Goal: Task Accomplishment & Management: Complete application form

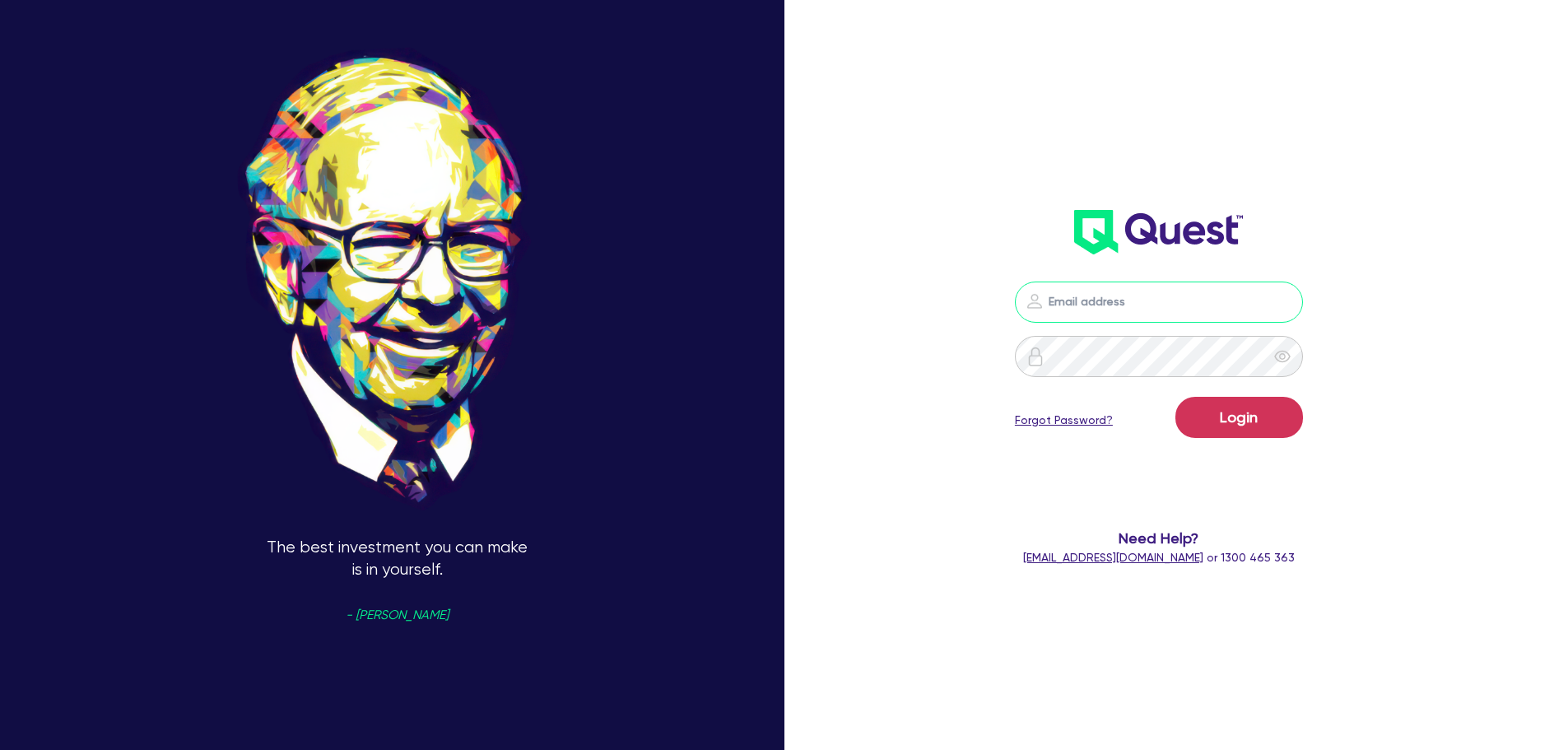
click at [1175, 397] on button "Login" at bounding box center [1239, 418] width 127 height 42
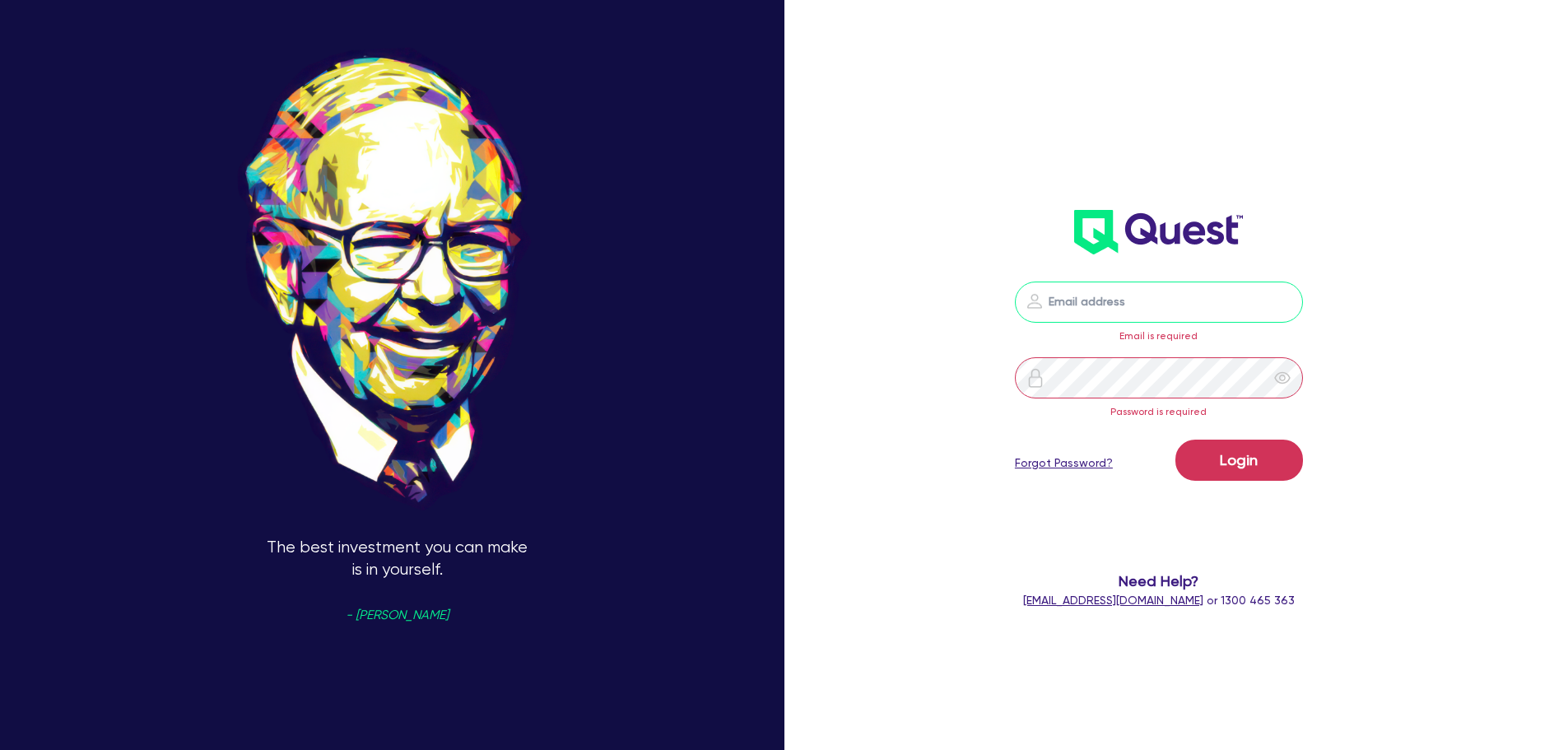
type input "[PERSON_NAME][EMAIL_ADDRESS][DOMAIN_NAME]"
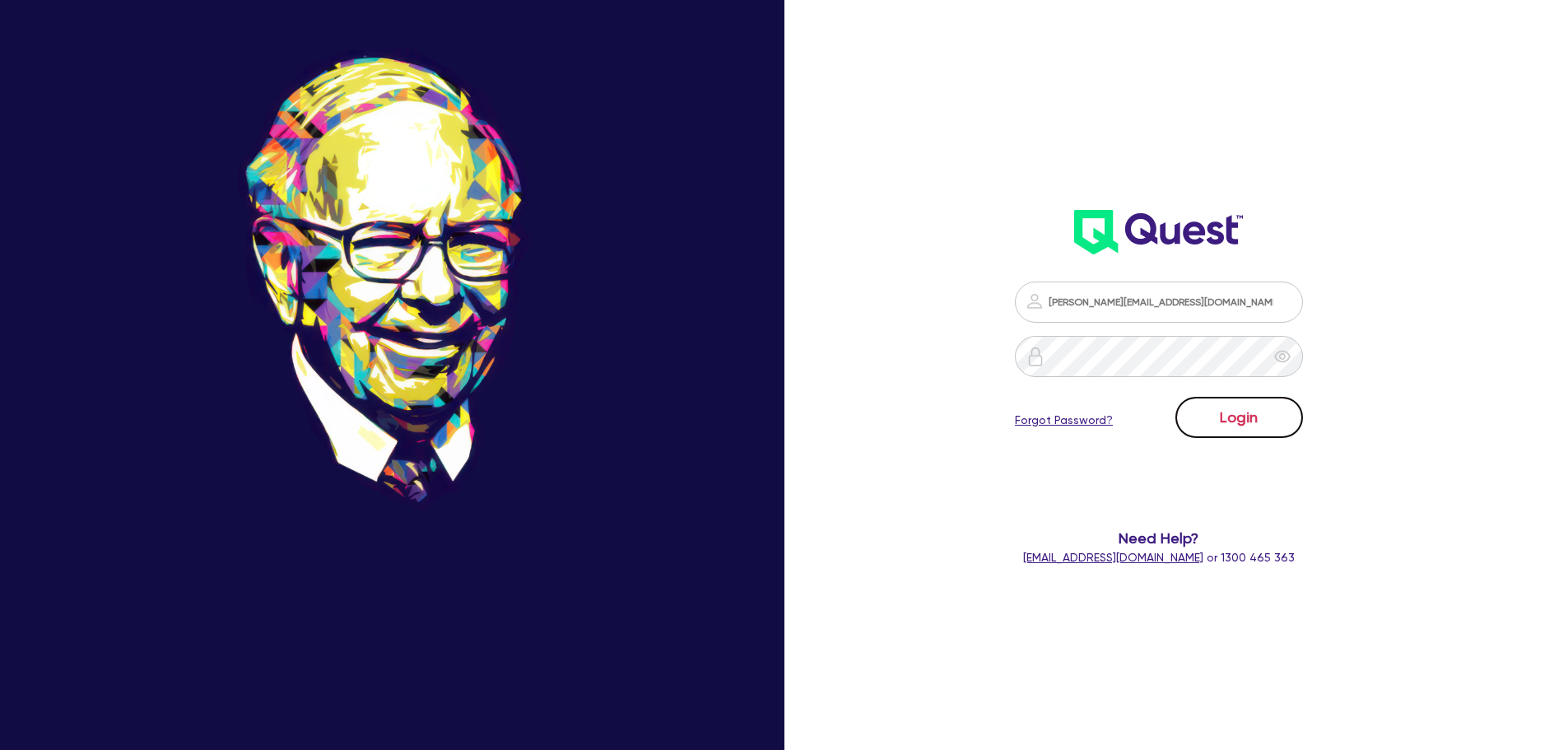
click at [1230, 424] on button "Login" at bounding box center [1239, 418] width 127 height 42
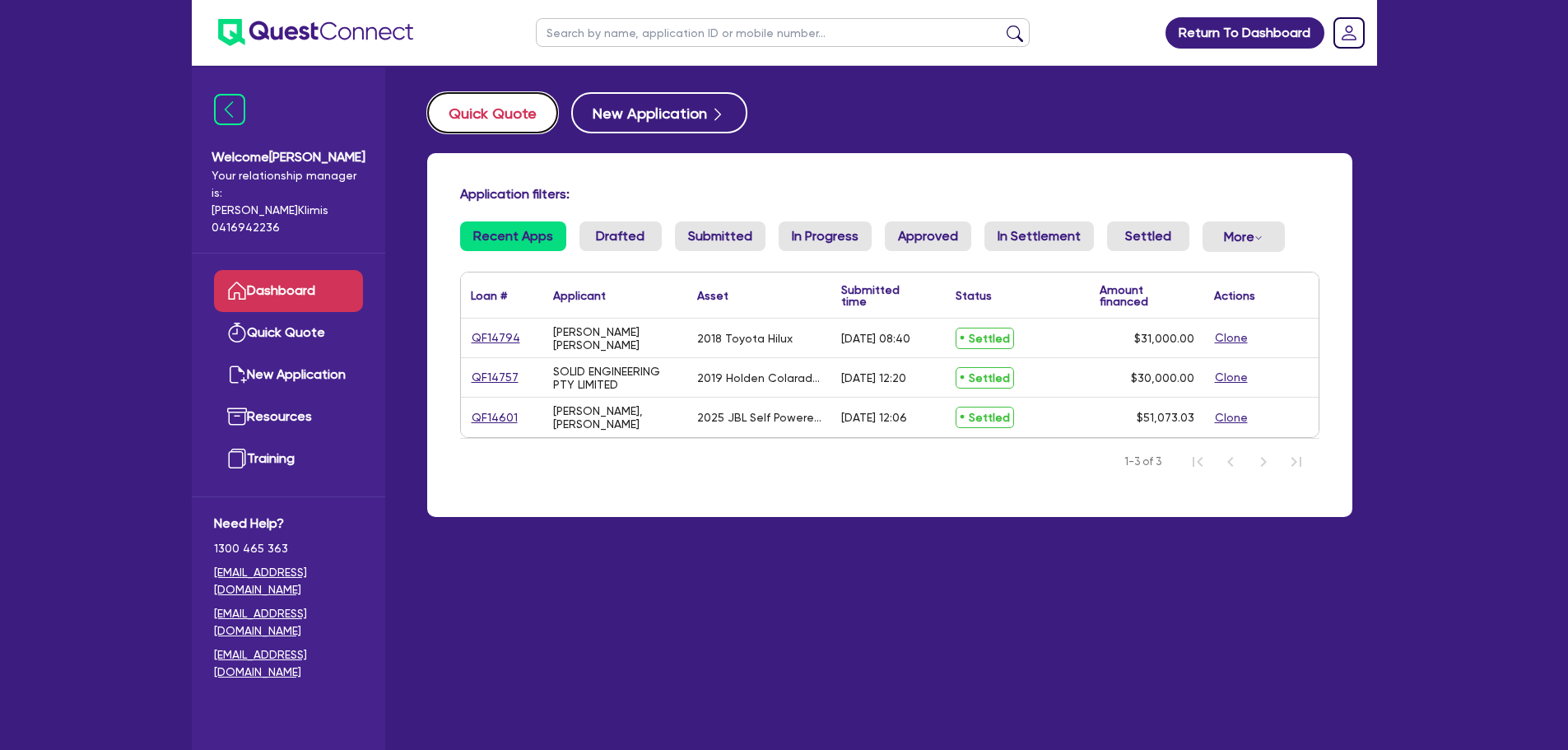
click at [478, 115] on button "Quick Quote" at bounding box center [492, 113] width 131 height 42
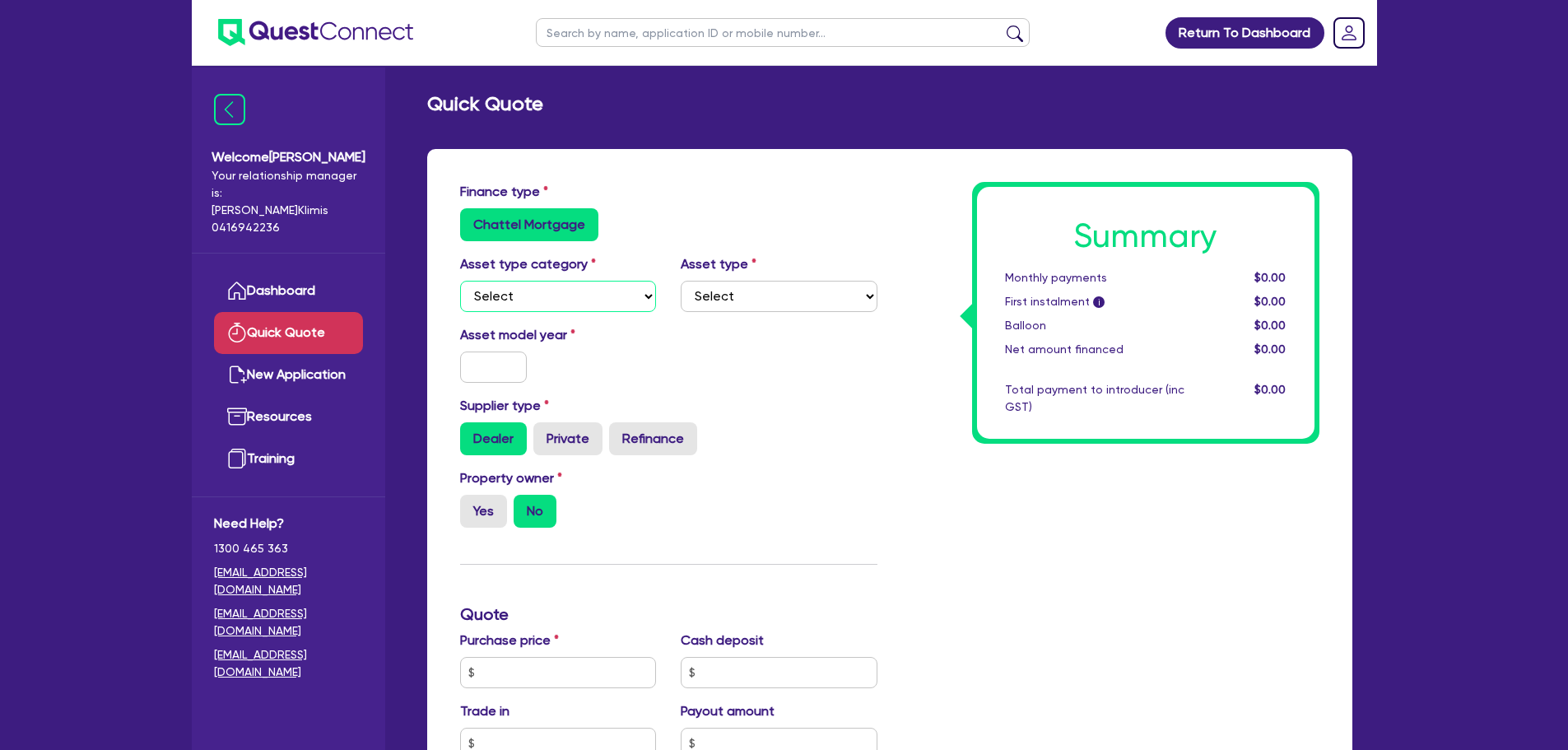
click at [594, 287] on select "Select Cars and light trucks Primary assets Secondary assets Tertiary assets" at bounding box center [558, 296] width 196 height 31
select select "CARS_AND_LIGHT_TRUCKS"
click at [460, 281] on select "Select Cars and light trucks Primary assets Secondary assets Tertiary assets" at bounding box center [558, 296] width 196 height 31
click at [798, 297] on select "Select Passenger vehicles Vans and utes Light trucks up to 4.5 tonne" at bounding box center [779, 296] width 196 height 31
select select "PASSENGER_VEHICLES"
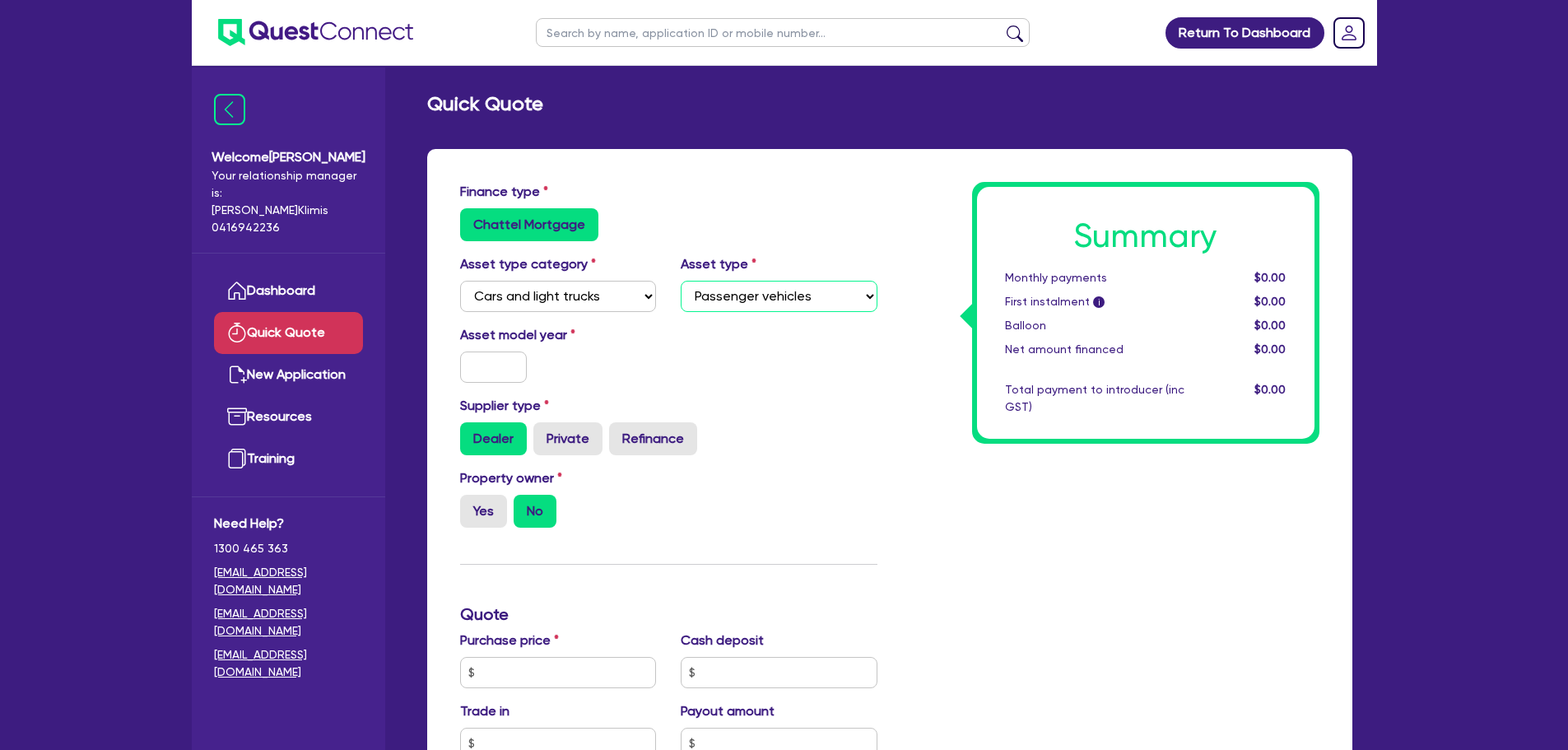
click at [681, 281] on select "Select Passenger vehicles Vans and utes Light trucks up to 4.5 tonne" at bounding box center [779, 296] width 196 height 31
click at [487, 347] on div "Asset model year" at bounding box center [558, 353] width 222 height 58
click at [487, 372] on input "text" at bounding box center [493, 366] width 67 height 31
type input "5"
type input "2012"
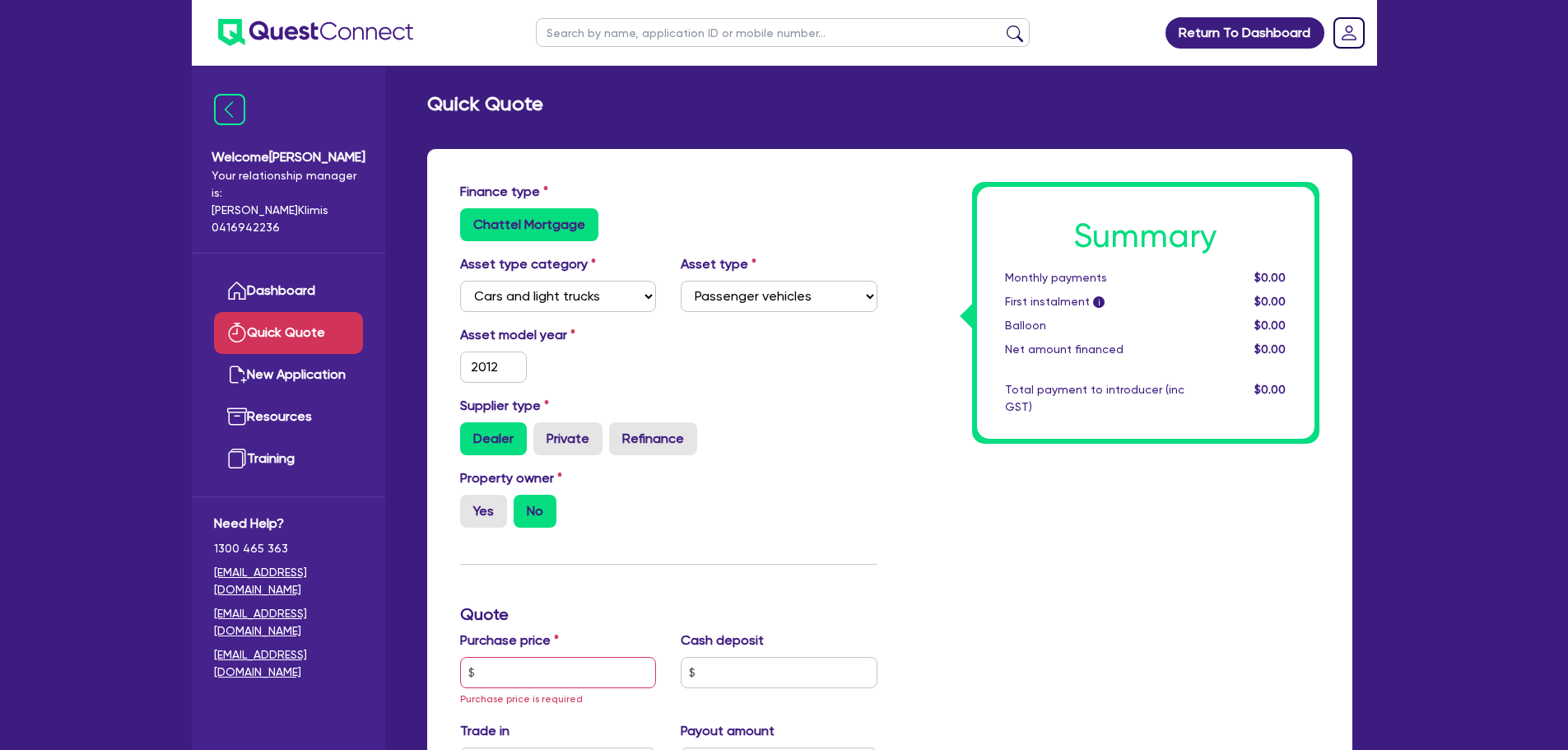
click at [489, 438] on label "Dealer" at bounding box center [493, 438] width 67 height 33
click at [471, 434] on input "Dealer" at bounding box center [464, 427] width 10 height 10
click at [470, 509] on label "Yes" at bounding box center [483, 511] width 47 height 33
click at [470, 505] on input "Yes" at bounding box center [464, 500] width 10 height 10
radio input "true"
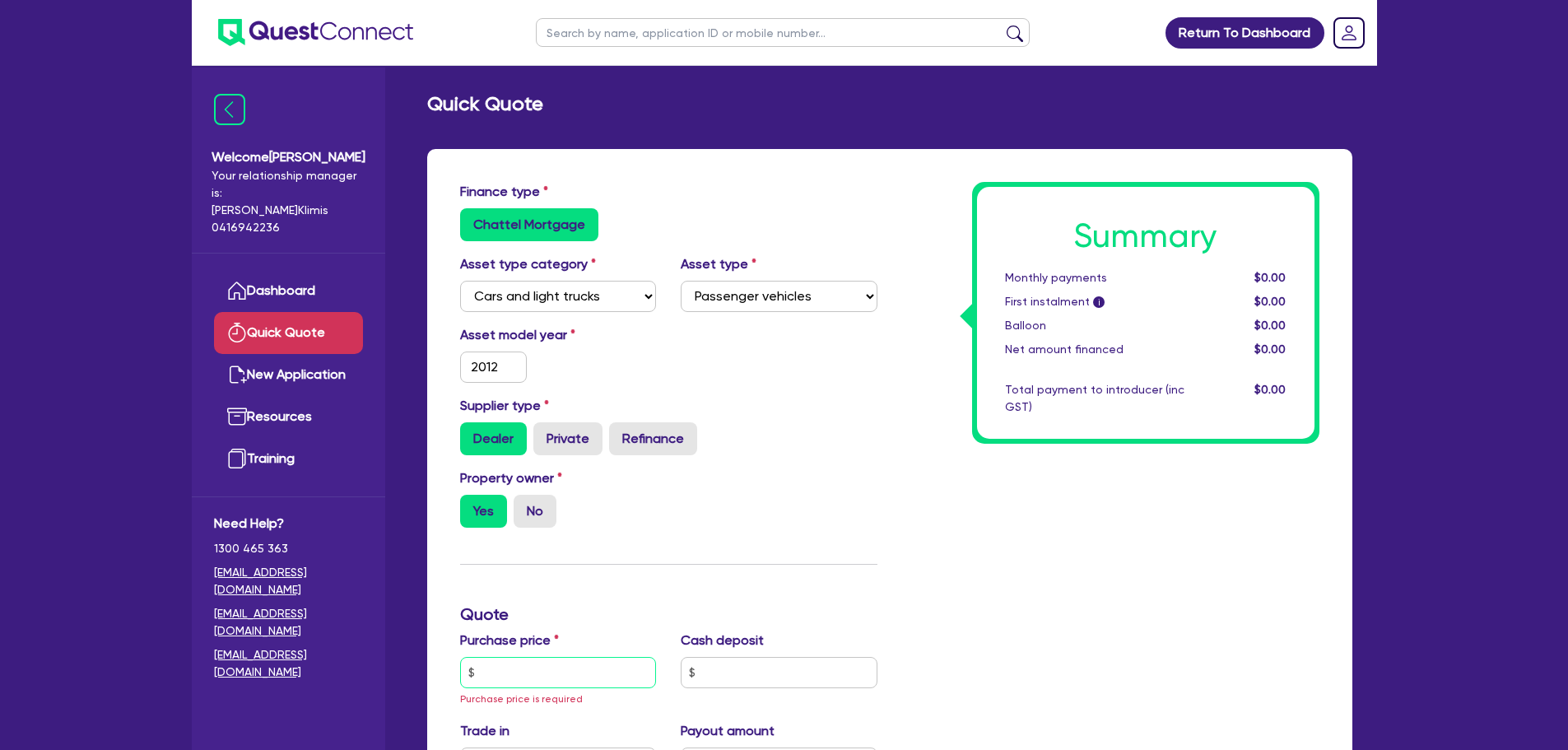
click at [504, 672] on input "text" at bounding box center [558, 673] width 196 height 31
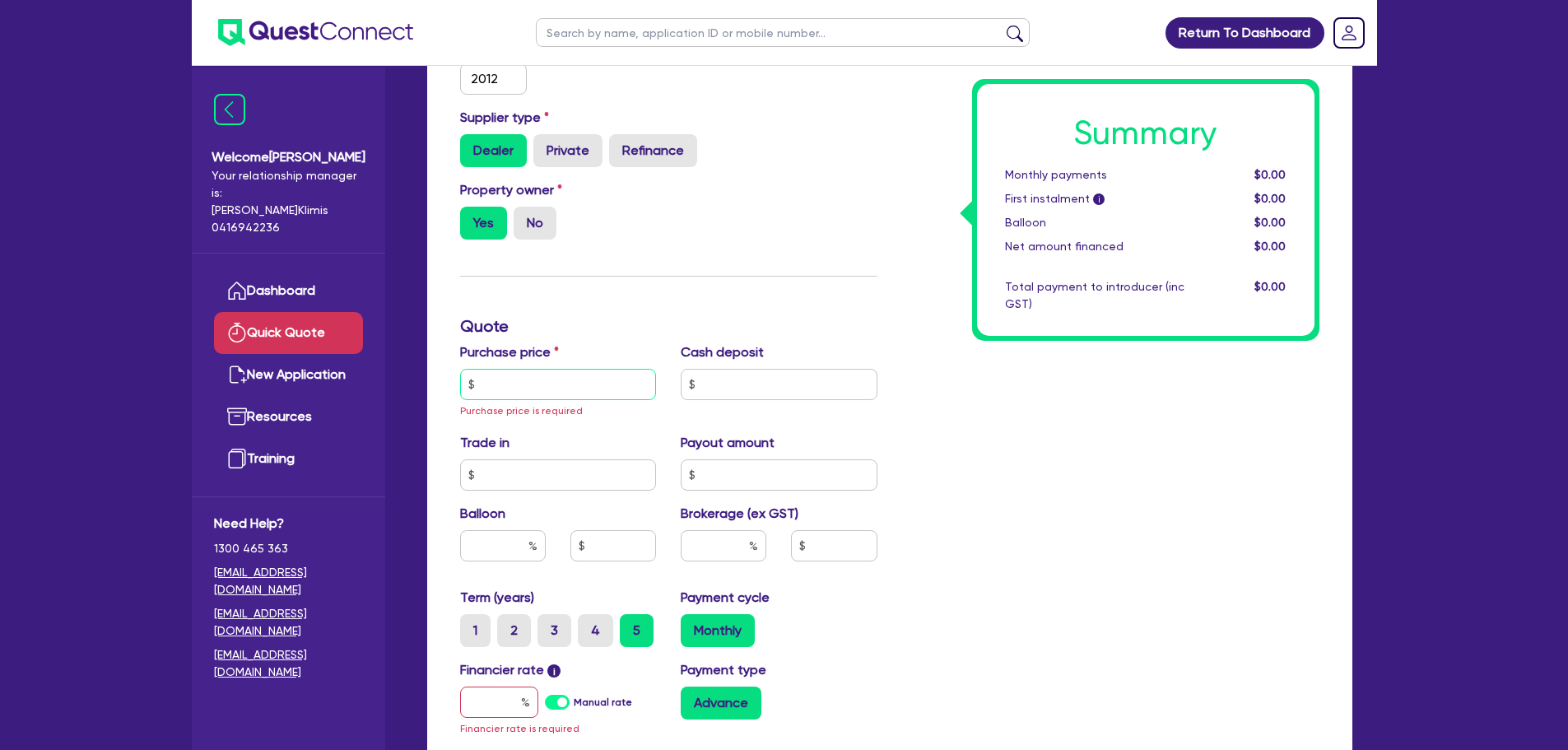
scroll to position [439, 0]
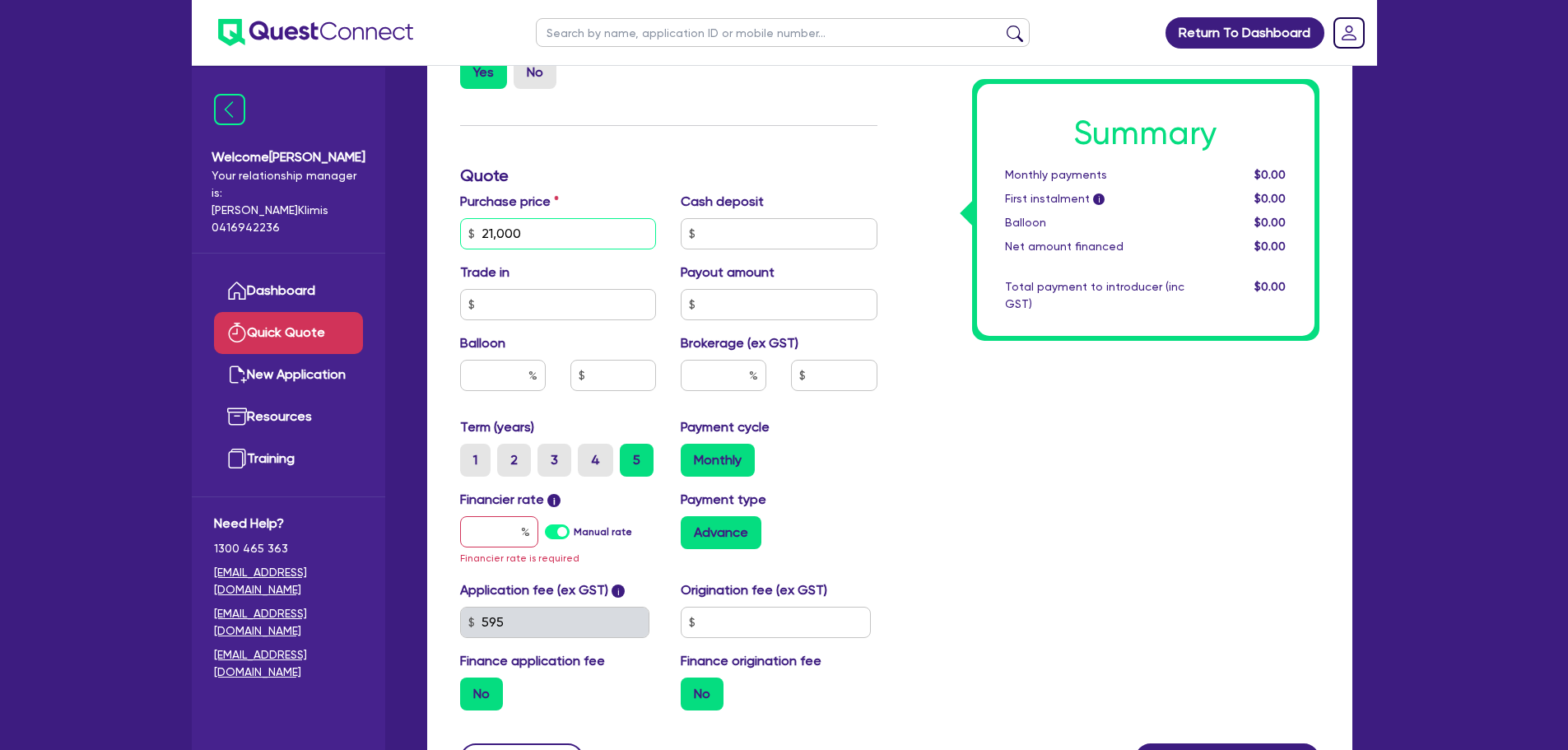
type input "21,000"
click at [784, 245] on input "text" at bounding box center [779, 233] width 196 height 31
type input "0"
drag, startPoint x: 590, startPoint y: 294, endPoint x: 591, endPoint y: 304, distance: 10.0
click at [590, 296] on input "text" at bounding box center [558, 304] width 196 height 31
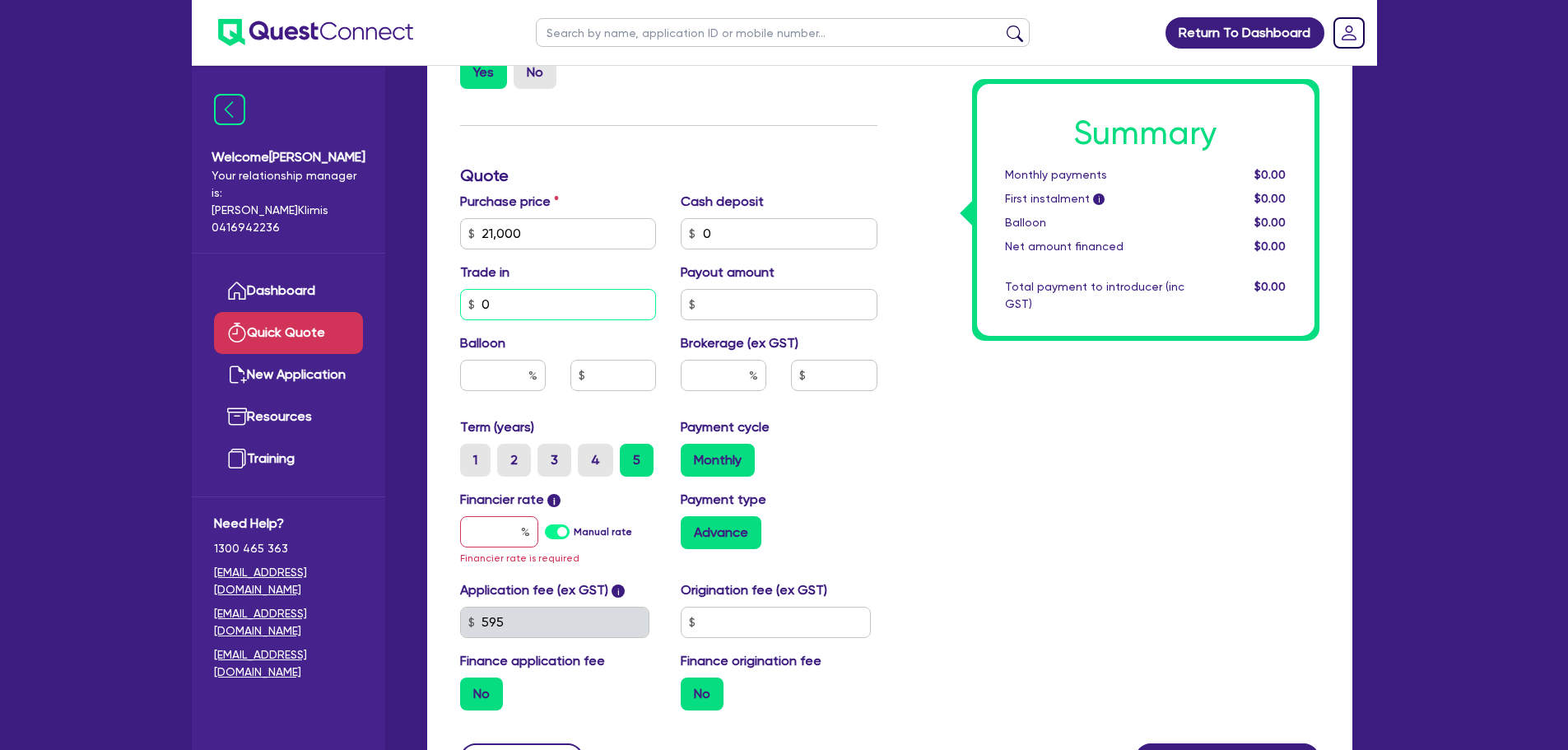
type input "0"
drag, startPoint x: 746, startPoint y: 307, endPoint x: 728, endPoint y: 305, distance: 18.1
click at [746, 305] on input "text" at bounding box center [779, 304] width 196 height 31
type input "0"
click at [508, 370] on input "text" at bounding box center [502, 375] width 86 height 31
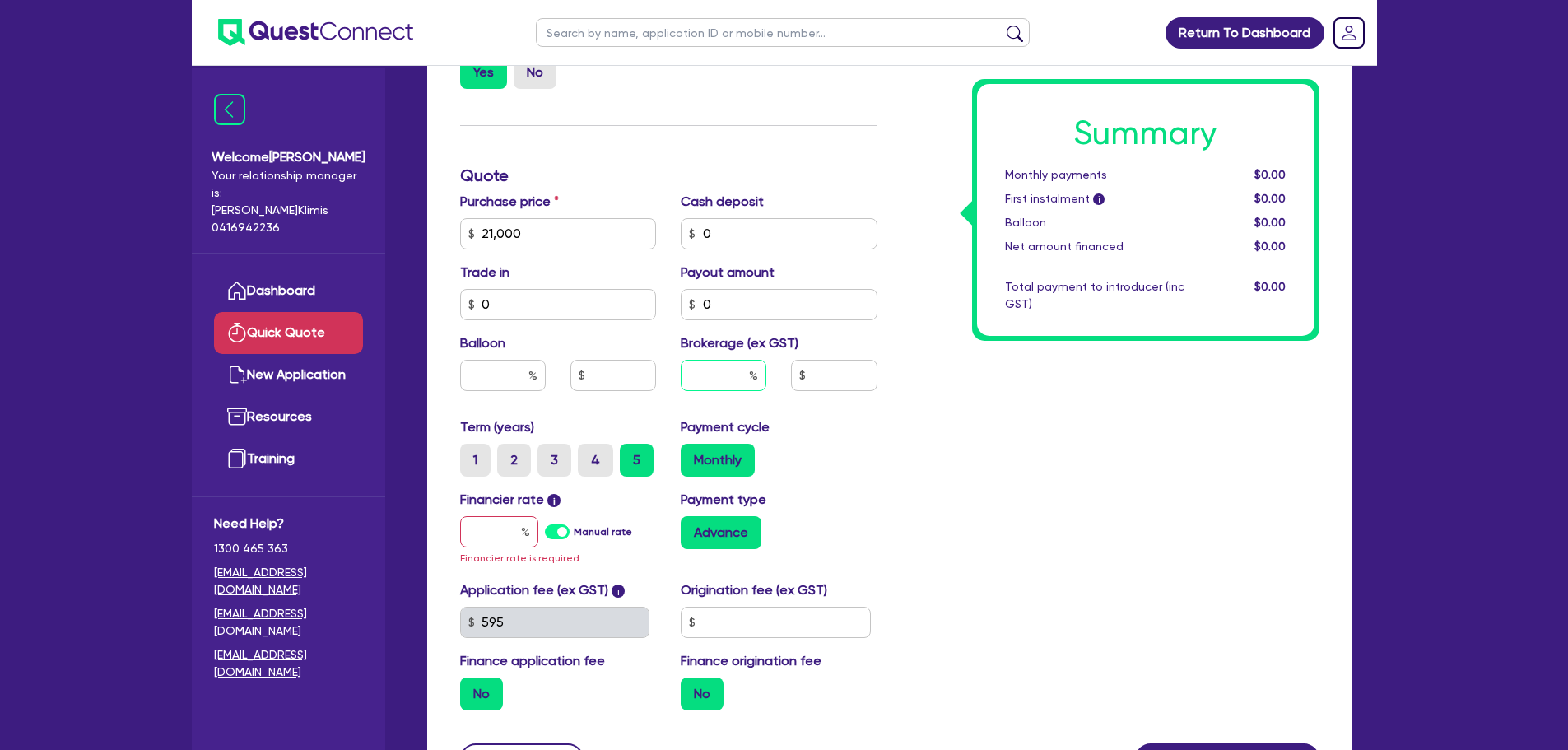
click at [703, 375] on input "text" at bounding box center [723, 375] width 86 height 31
type input "13"
click at [487, 530] on input "text" at bounding box center [498, 532] width 78 height 31
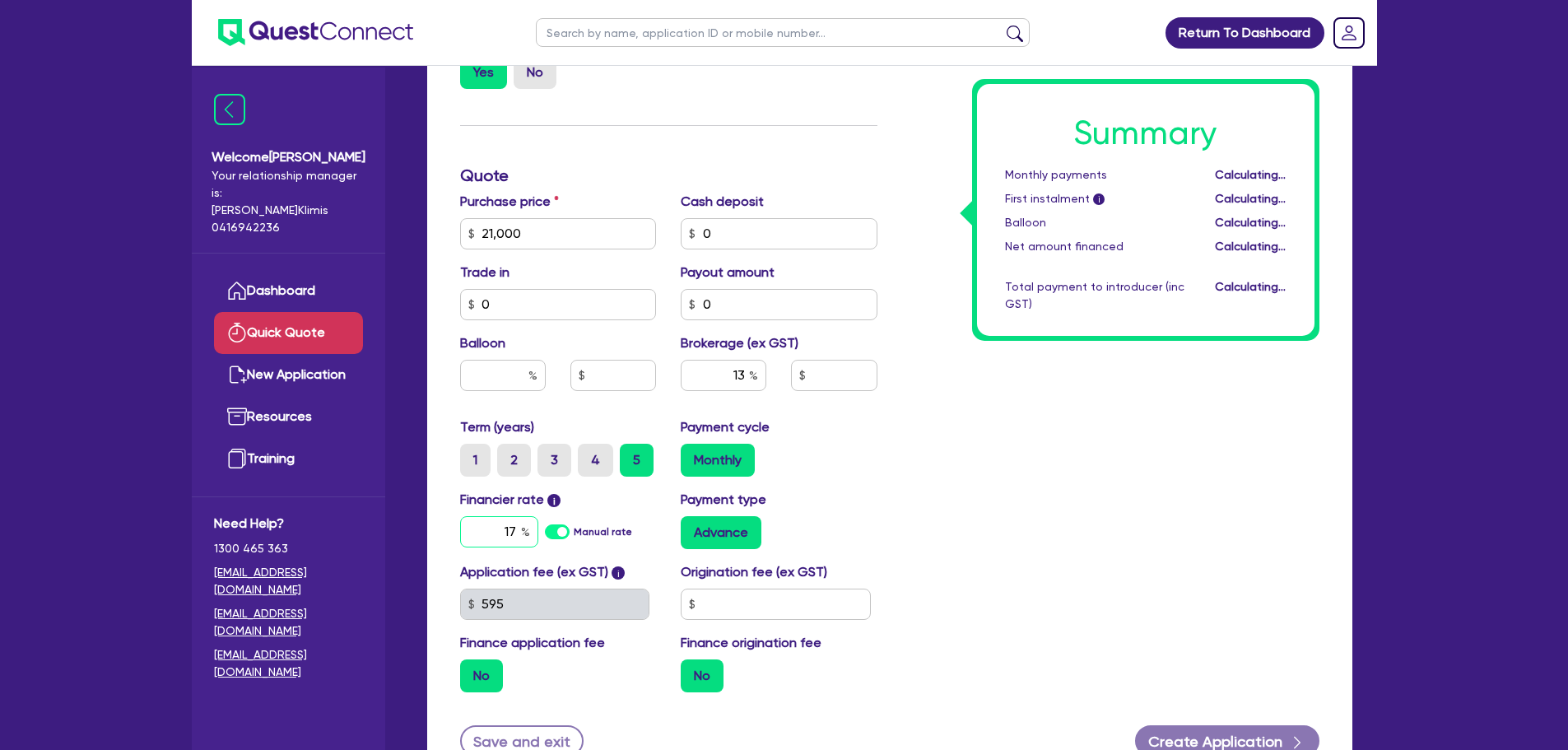
type input "1"
type input "2,730"
type input "17.95"
type input "2,730"
click at [990, 514] on div "Summary Monthly payments $599.90 First instalment i $1,254.40 Balloon $0.00 Net…" at bounding box center [1110, 224] width 442 height 963
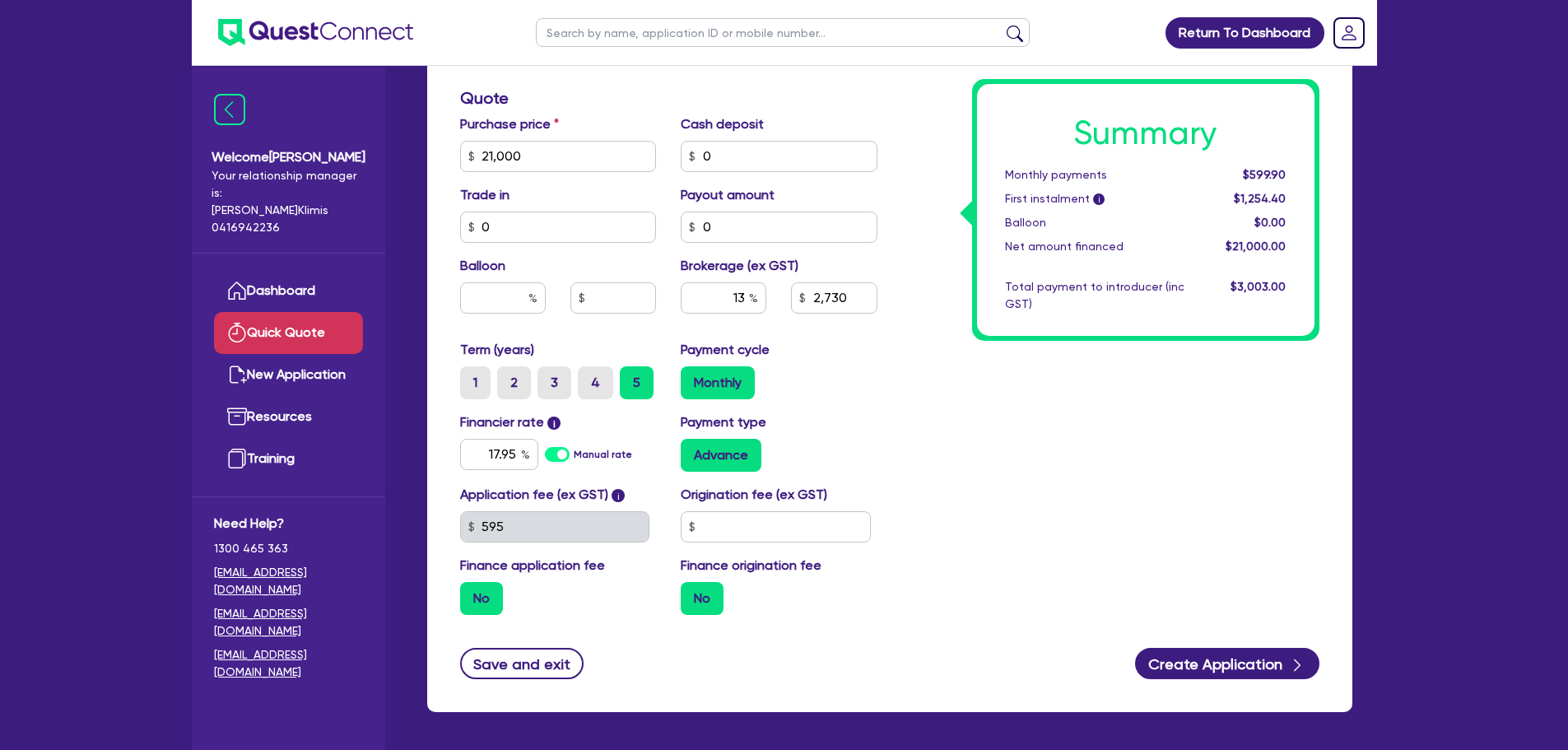
scroll to position [549, 0]
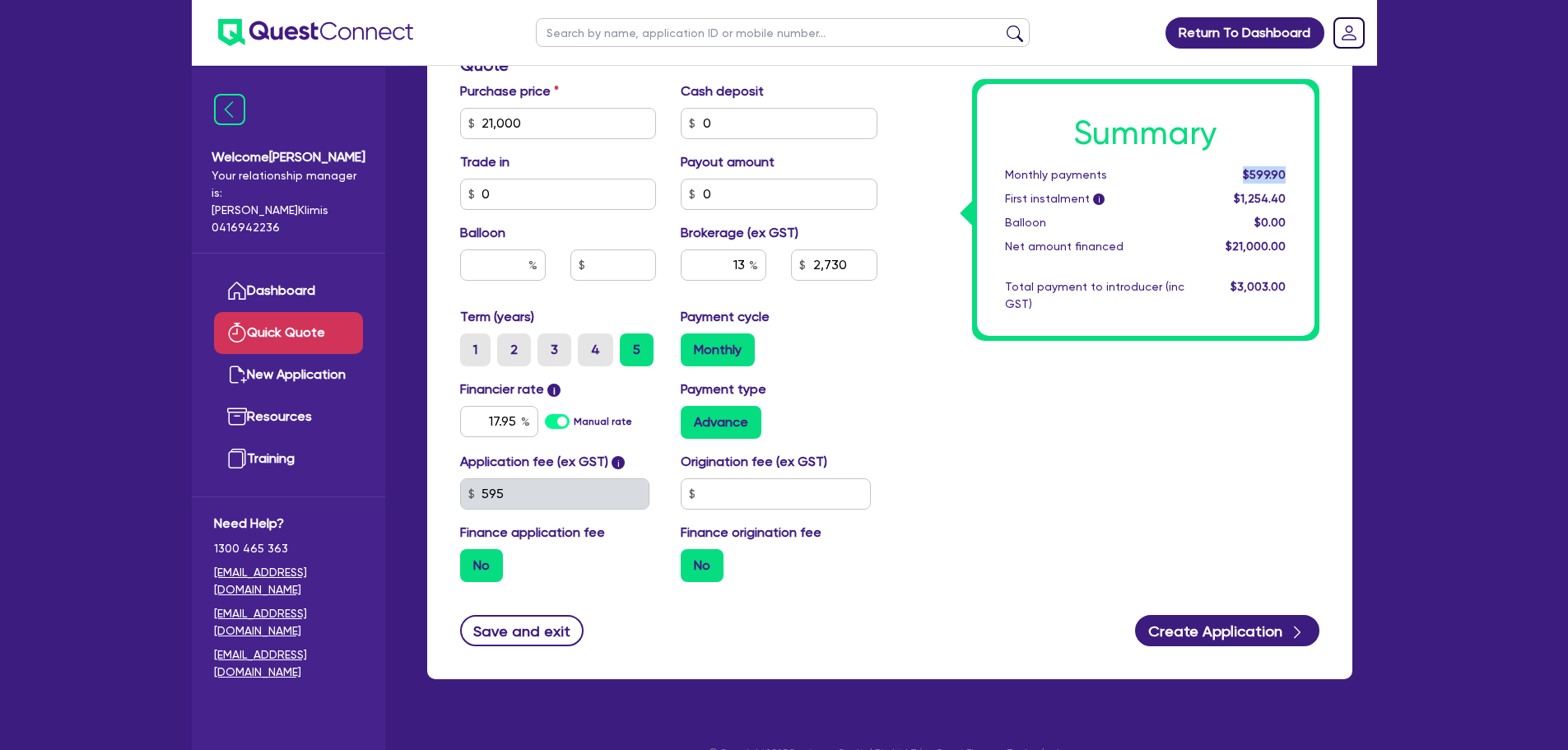
drag, startPoint x: 1247, startPoint y: 166, endPoint x: 1306, endPoint y: 178, distance: 60.2
click at [1306, 178] on div "Summary Monthly payments $599.90 First instalment i $1,254.40 Balloon $0.00 Net…" at bounding box center [1145, 210] width 337 height 252
click at [737, 501] on input "text" at bounding box center [775, 494] width 190 height 31
type input "900"
click at [1046, 500] on div "Summary Monthly payments $599.90 First instalment i $1,254.40 Balloon $0.00 Net…" at bounding box center [1110, 113] width 442 height 963
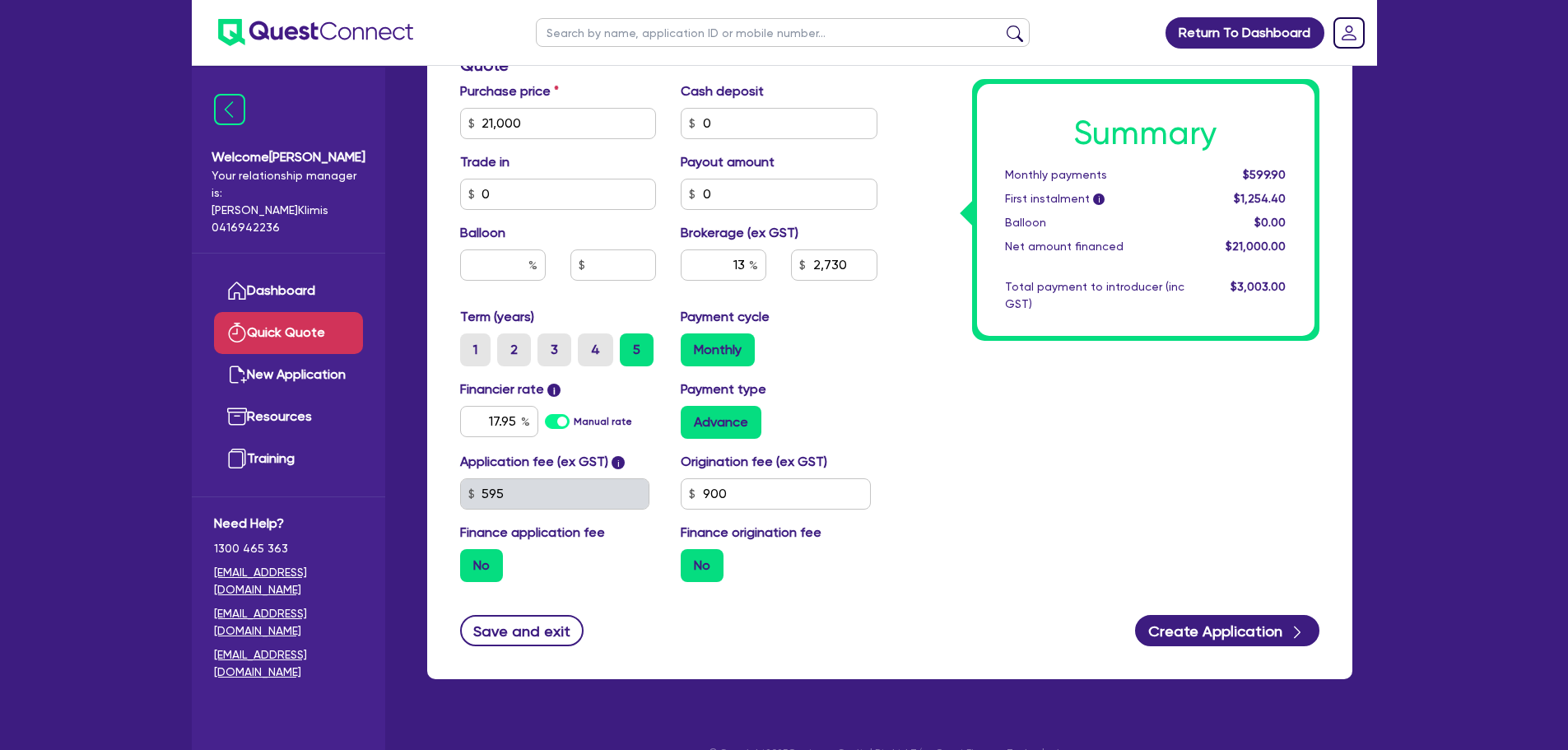
type input "2,730"
drag, startPoint x: 708, startPoint y: 263, endPoint x: 1007, endPoint y: 263, distance: 299.0
click at [963, 266] on div "Finance type Chattel Mortgage Asset type category Select Cars and light trucks …" at bounding box center [889, 113] width 884 height 963
type input "8"
click at [962, 442] on div "Summary Monthly payments Calculating... First instalment i Calculating... Ballo…" at bounding box center [1110, 113] width 442 height 963
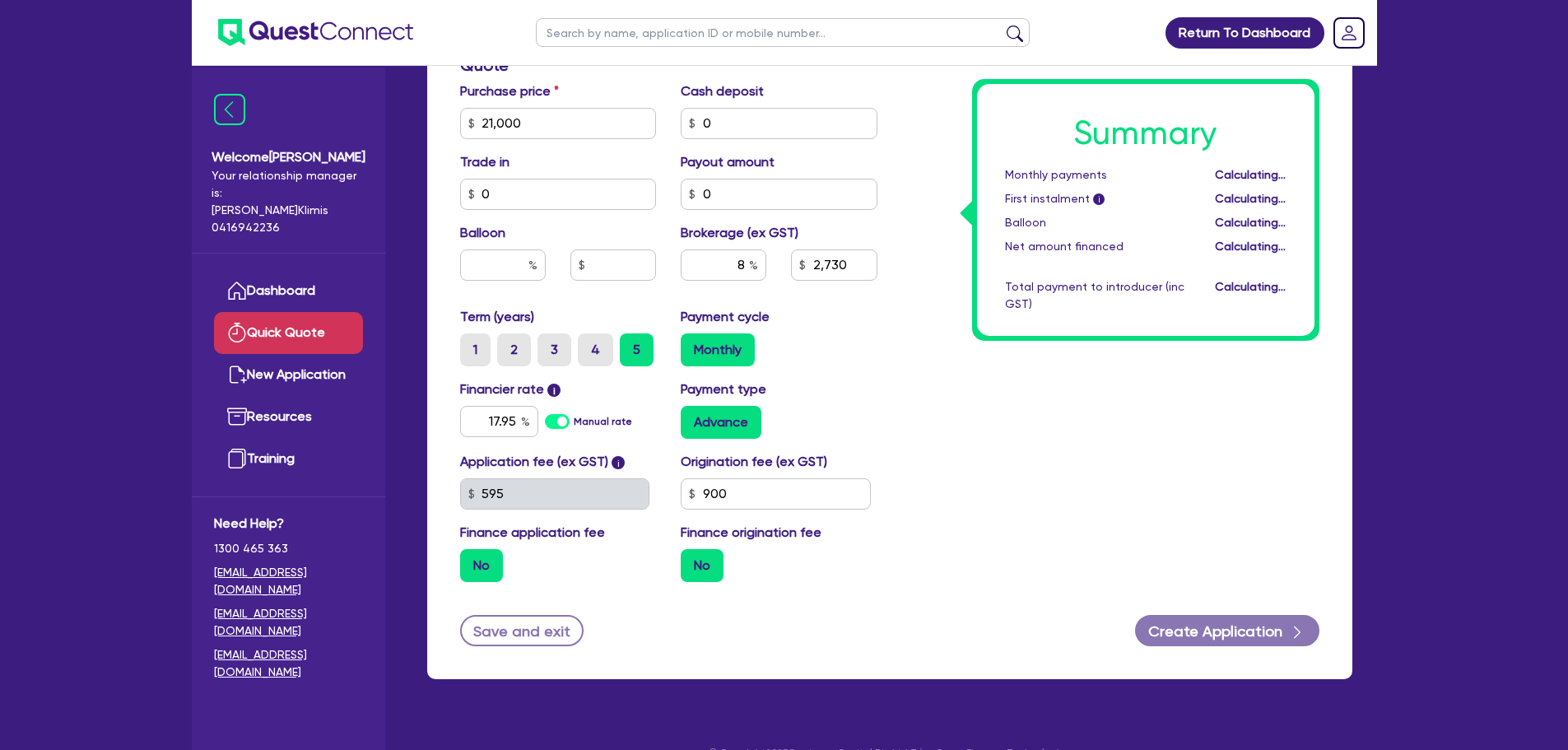
type input "1,680"
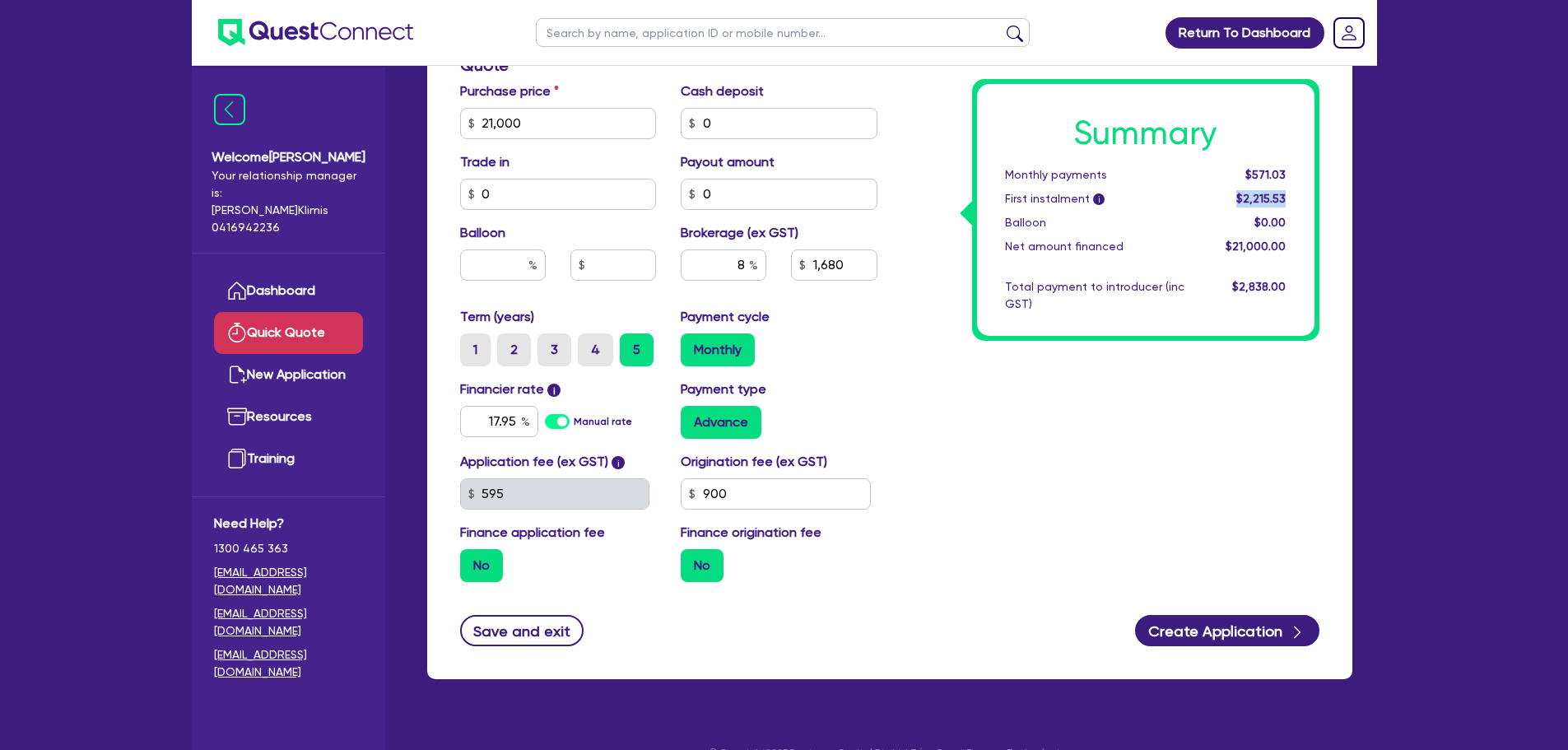
drag, startPoint x: 1290, startPoint y: 202, endPoint x: 1229, endPoint y: 198, distance: 61.1
click at [1229, 198] on div "$2,215.53" at bounding box center [1248, 198] width 102 height 17
drag, startPoint x: 1088, startPoint y: 505, endPoint x: 1083, endPoint y: 497, distance: 9.4
click at [1083, 497] on div "Summary Monthly payments $571.03 First instalment i $2,215.53 Balloon $0.00 Net…" at bounding box center [1110, 113] width 442 height 963
drag, startPoint x: 497, startPoint y: 626, endPoint x: 550, endPoint y: 404, distance: 228.2
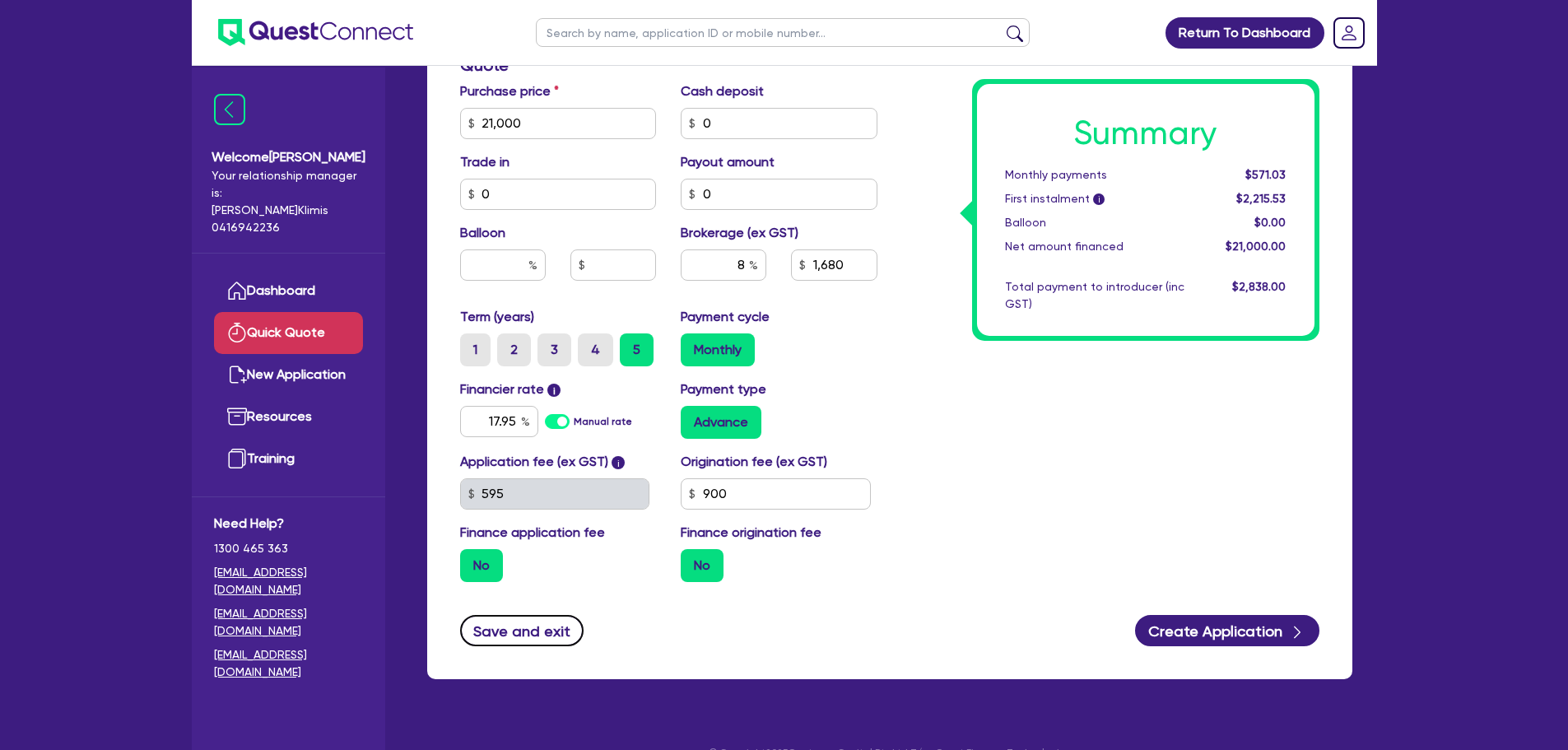
click at [497, 626] on button "Save and exit" at bounding box center [522, 630] width 125 height 31
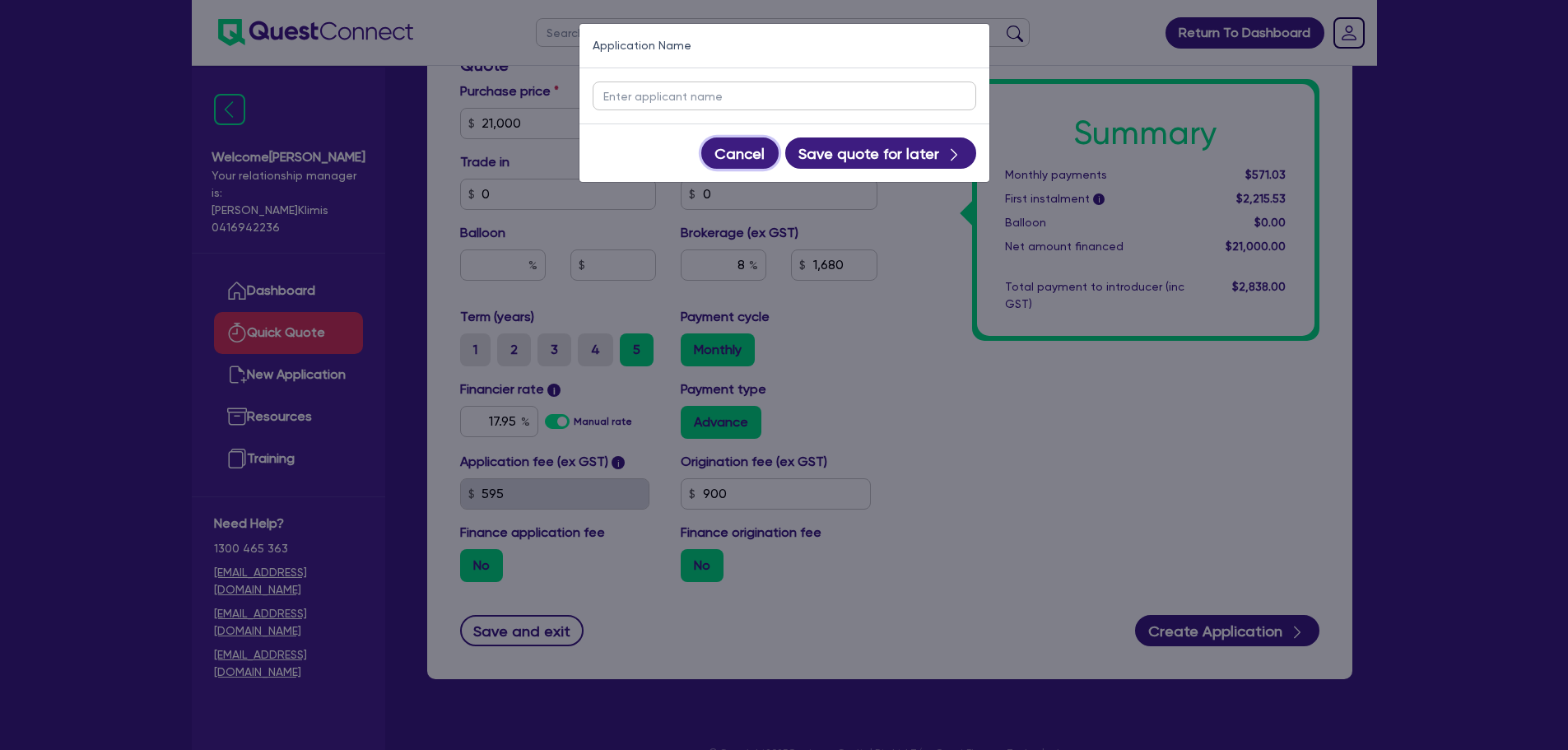
click at [746, 153] on button "Cancel" at bounding box center [740, 153] width 77 height 31
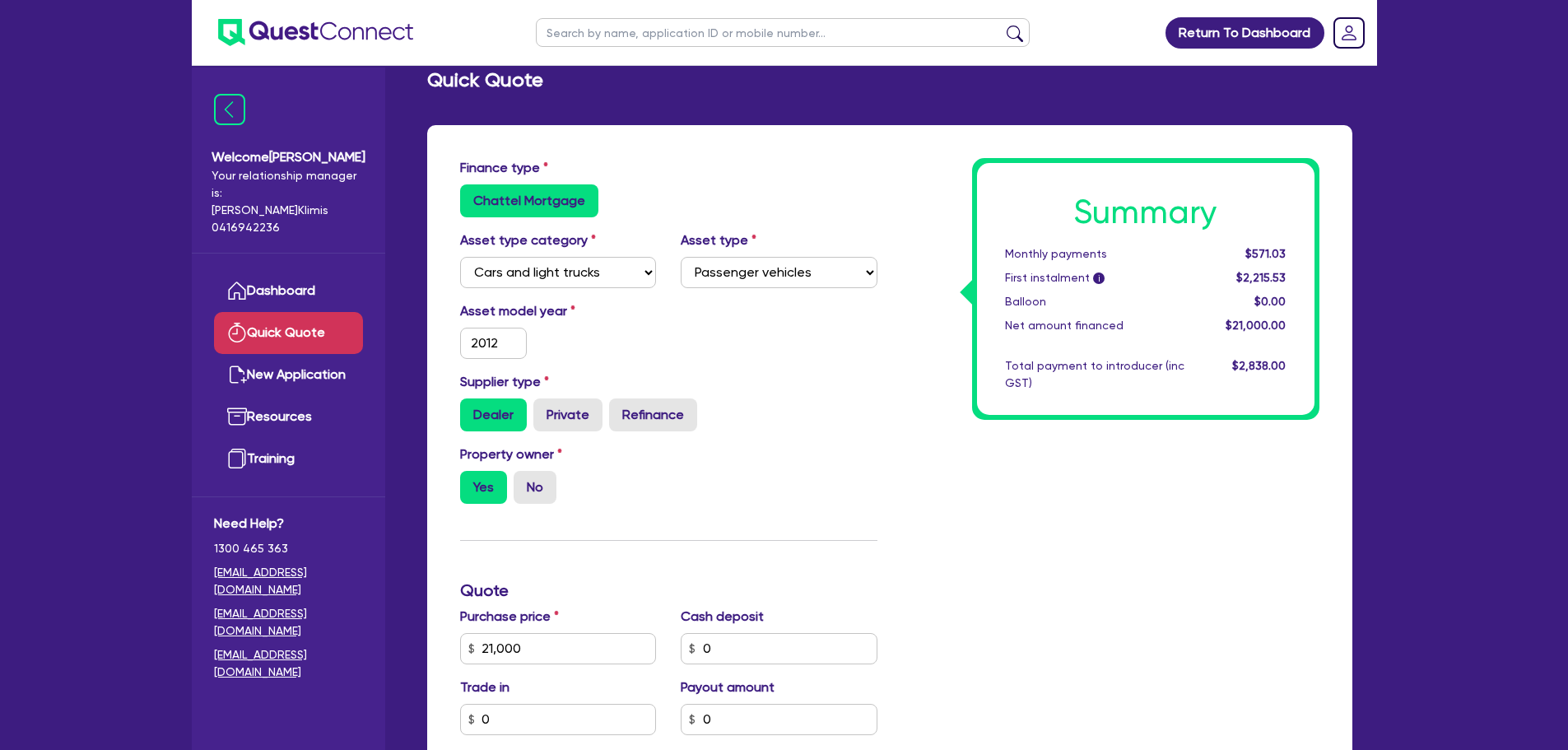
scroll to position [0, 0]
